Goal: Navigation & Orientation: Find specific page/section

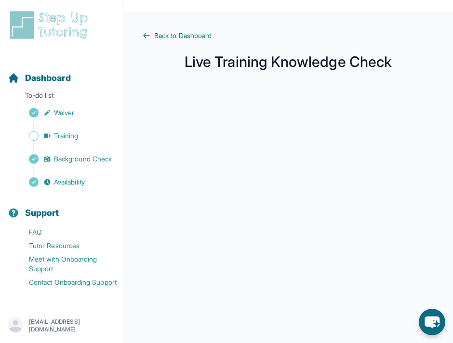
click at [201, 35] on span "Back to Dashboard" at bounding box center [182, 36] width 57 height 10
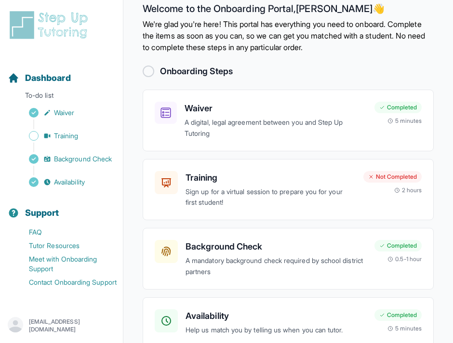
scroll to position [77, 0]
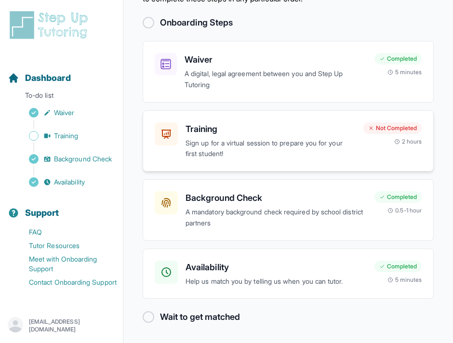
click at [206, 125] on h3 "Training" at bounding box center [271, 129] width 170 height 14
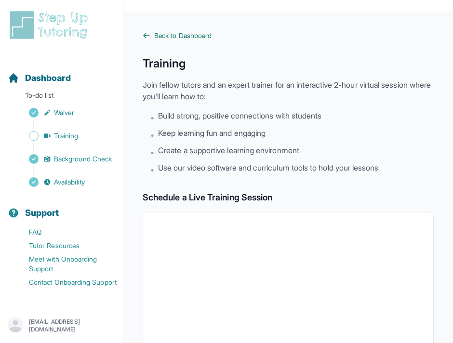
click at [197, 32] on span "Back to Dashboard" at bounding box center [182, 36] width 57 height 10
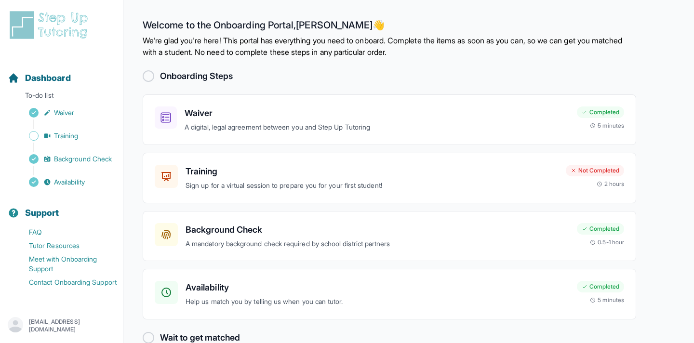
click at [146, 75] on div at bounding box center [149, 76] width 12 height 12
click at [166, 181] on icon at bounding box center [167, 177] width 12 height 12
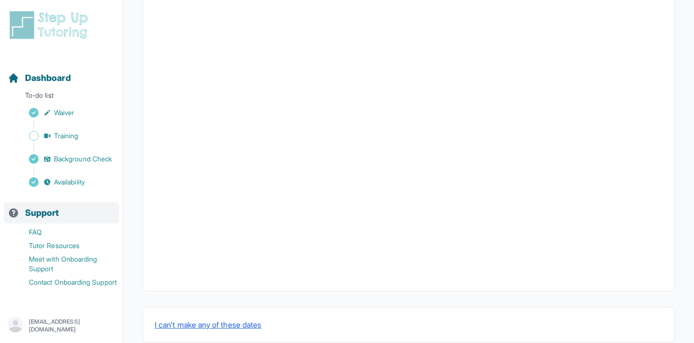
scroll to position [288, 0]
click at [68, 135] on span "Training" at bounding box center [66, 136] width 25 height 10
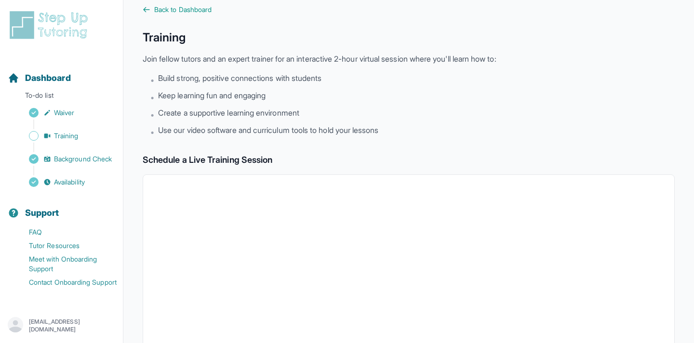
scroll to position [0, 0]
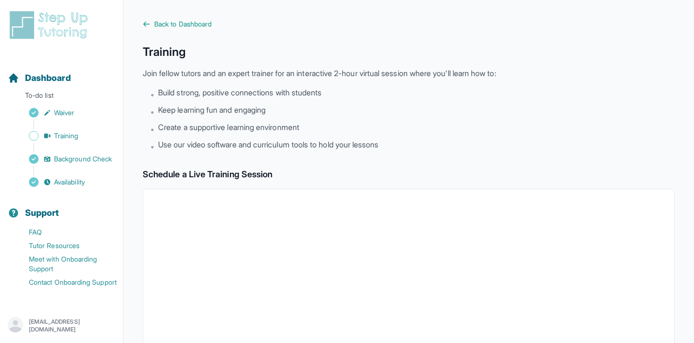
click at [72, 31] on img at bounding box center [51, 25] width 86 height 31
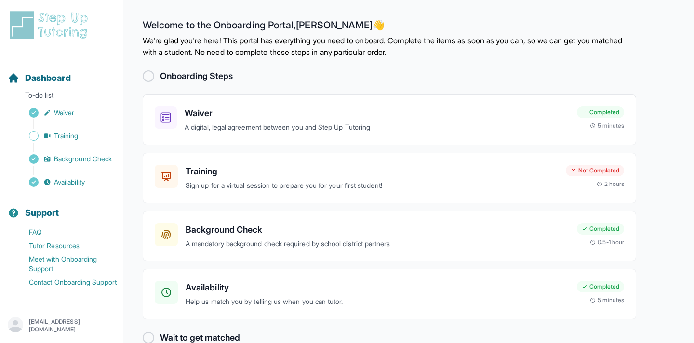
click at [72, 32] on img at bounding box center [51, 25] width 86 height 31
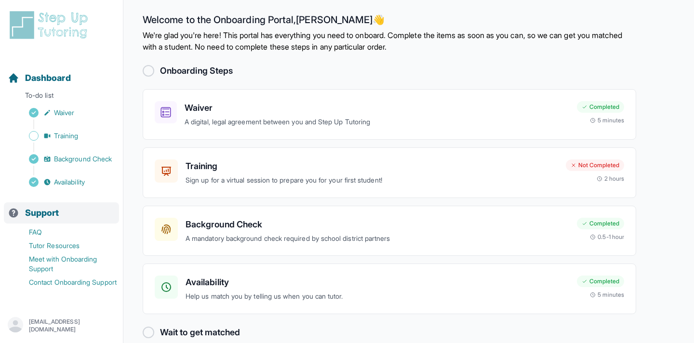
scroll to position [21, 0]
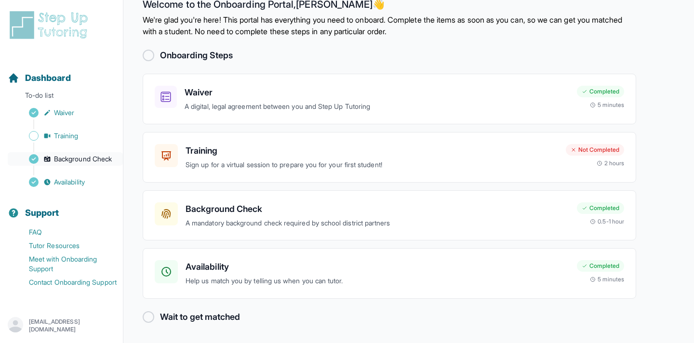
click at [65, 164] on link "Background Check" at bounding box center [65, 159] width 115 height 14
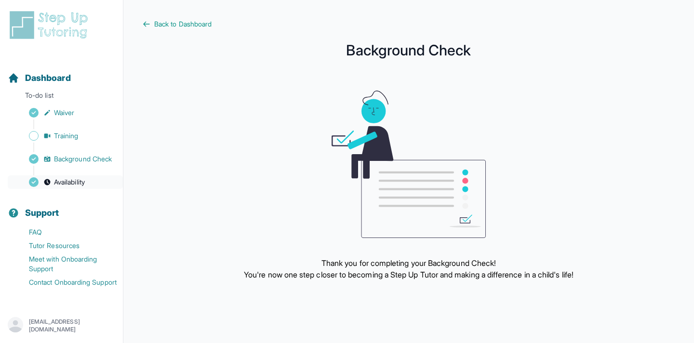
click at [65, 184] on span "Availability" at bounding box center [69, 182] width 31 height 10
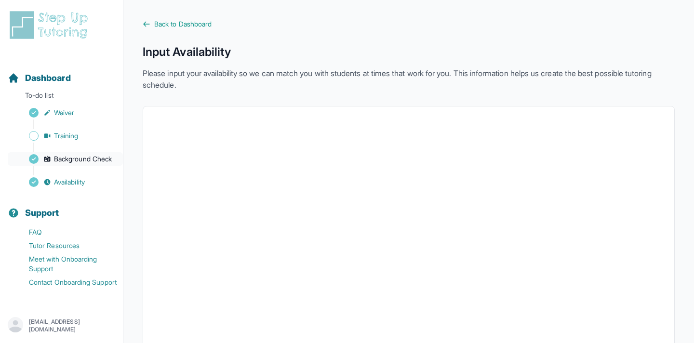
click at [99, 155] on span "Background Check" at bounding box center [83, 159] width 58 height 10
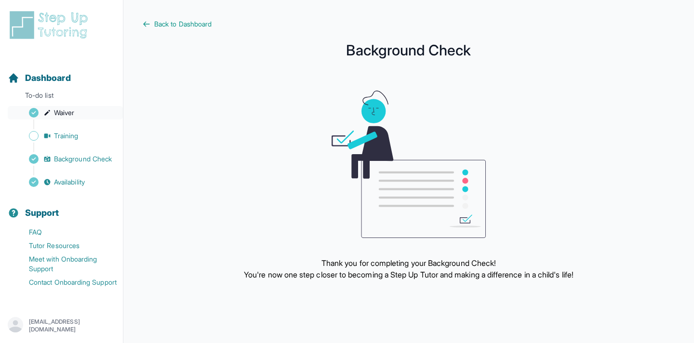
click at [78, 110] on link "Waiver" at bounding box center [65, 113] width 115 height 14
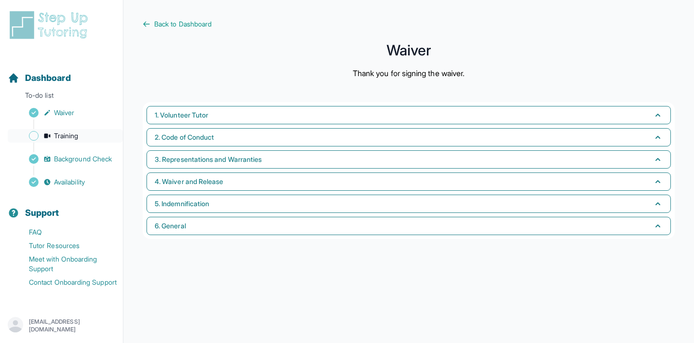
click at [71, 137] on span "Training" at bounding box center [66, 136] width 25 height 10
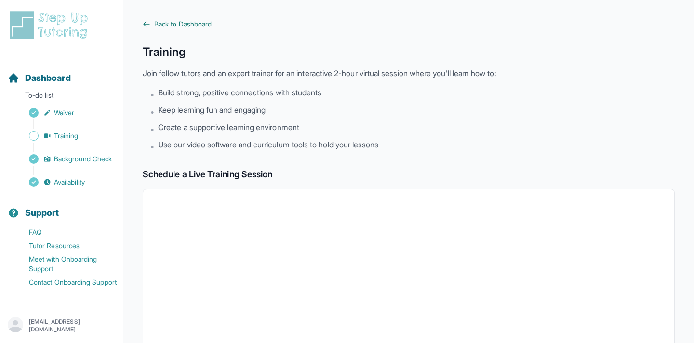
click at [161, 20] on span "Back to Dashboard" at bounding box center [182, 24] width 57 height 10
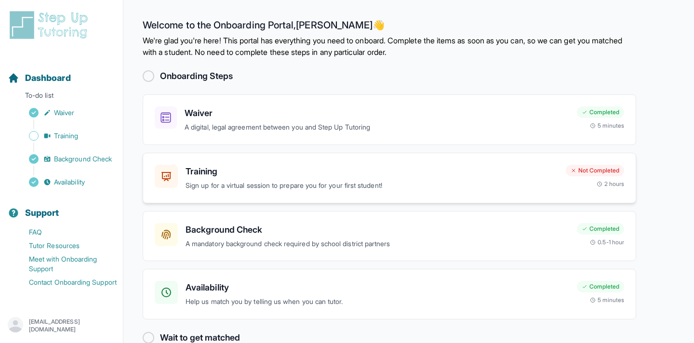
click at [187, 171] on h3 "Training" at bounding box center [372, 172] width 373 height 14
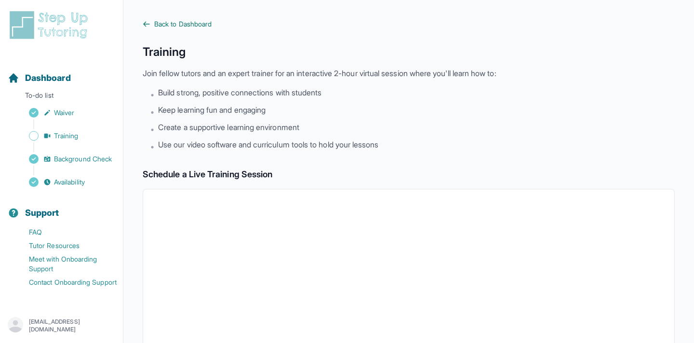
click at [163, 26] on span "Back to Dashboard" at bounding box center [182, 24] width 57 height 10
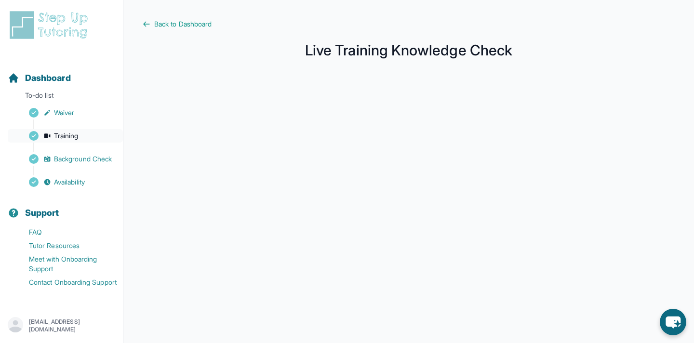
click at [74, 136] on span "Training" at bounding box center [66, 136] width 25 height 10
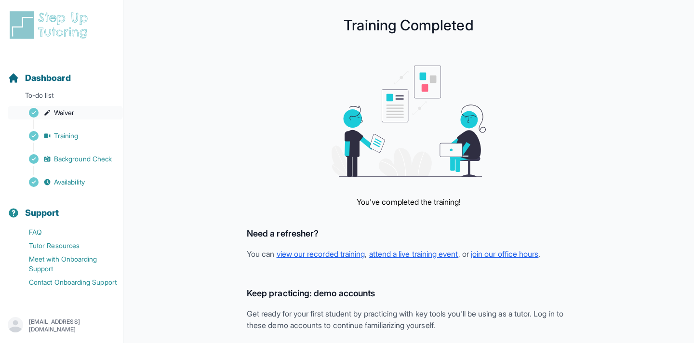
click at [55, 116] on span "Waiver" at bounding box center [64, 113] width 20 height 10
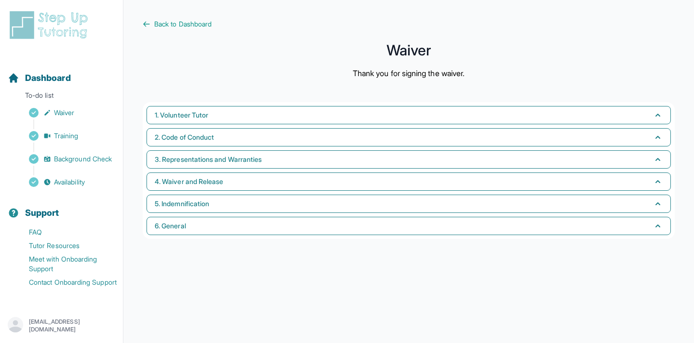
click at [54, 143] on div "Sidebar" at bounding box center [63, 148] width 111 height 10
click at [60, 137] on span "Training" at bounding box center [66, 136] width 25 height 10
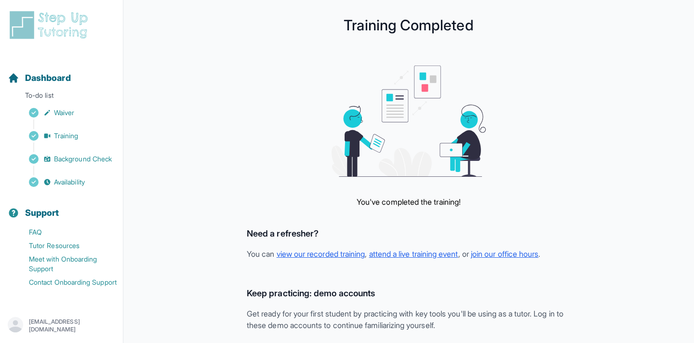
click at [64, 169] on div "Sidebar" at bounding box center [63, 171] width 111 height 10
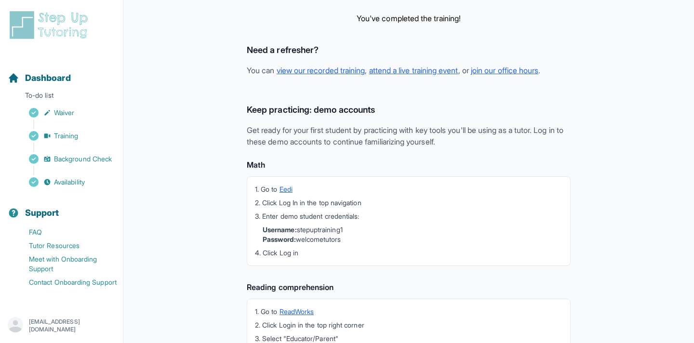
click at [68, 24] on img at bounding box center [51, 25] width 86 height 31
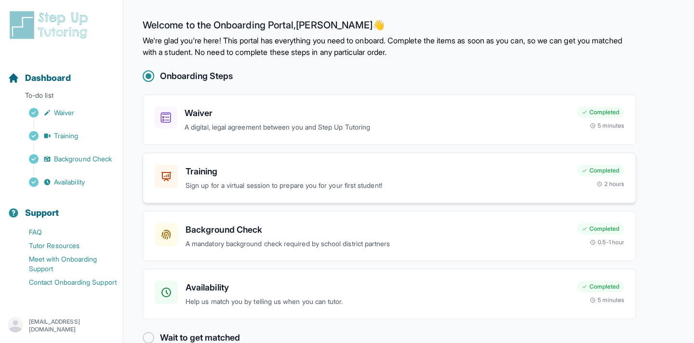
scroll to position [21, 0]
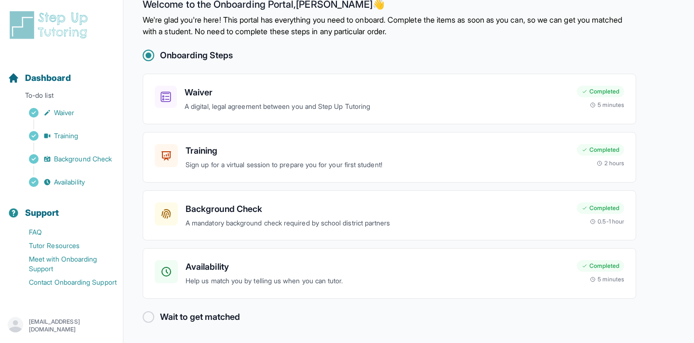
click at [52, 324] on p "[EMAIL_ADDRESS][DOMAIN_NAME]" at bounding box center [72, 325] width 86 height 15
click at [41, 232] on link "FAQ" at bounding box center [65, 233] width 115 height 14
